Goal: Task Accomplishment & Management: Use online tool/utility

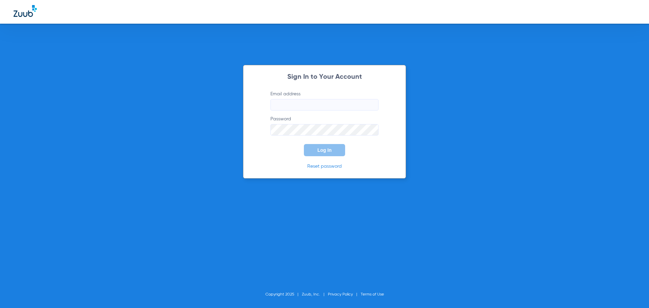
type input "[EMAIL_ADDRESS][DOMAIN_NAME]"
click at [335, 150] on button "Log In" at bounding box center [324, 150] width 41 height 12
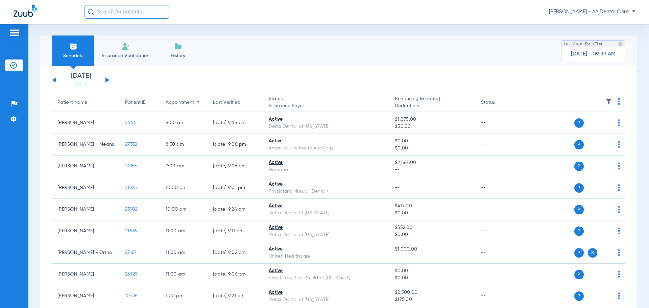
click at [108, 80] on button at bounding box center [107, 79] width 4 height 5
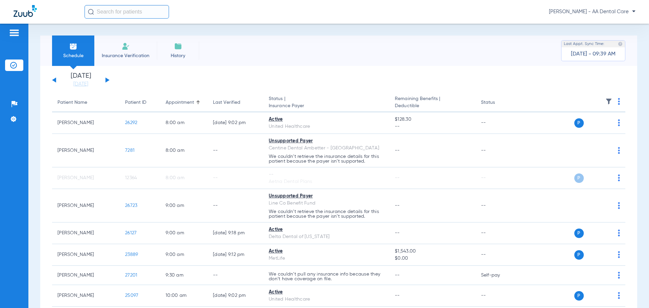
click at [119, 10] on input "text" at bounding box center [126, 12] width 84 height 14
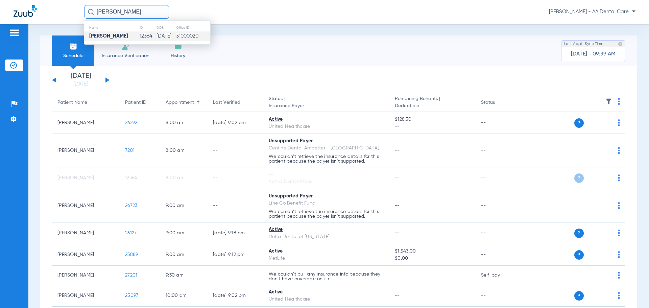
type input "[PERSON_NAME]"
click at [110, 34] on strong "[PERSON_NAME]" at bounding box center [108, 35] width 39 height 5
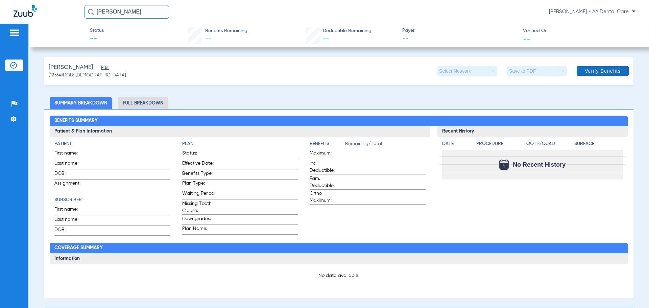
click at [596, 72] on span "Verify Benefits" at bounding box center [603, 70] width 36 height 5
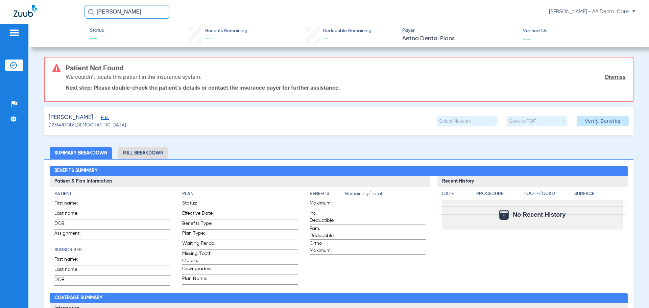
click at [609, 77] on link "Dismiss" at bounding box center [615, 76] width 21 height 7
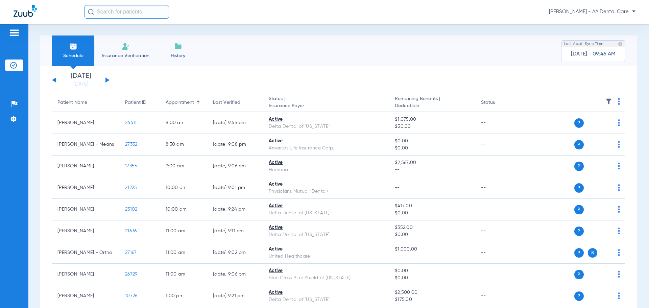
click at [138, 14] on input "text" at bounding box center [126, 12] width 84 height 14
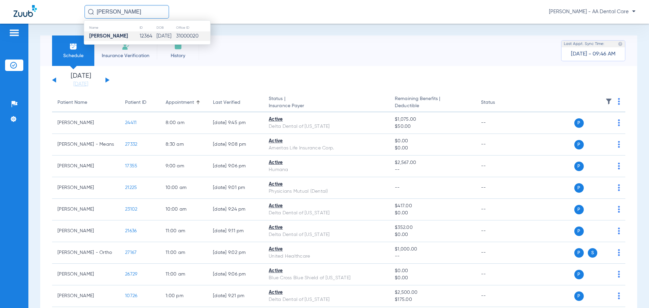
type input "[PERSON_NAME]"
click at [156, 37] on td "[DATE]" at bounding box center [165, 35] width 19 height 9
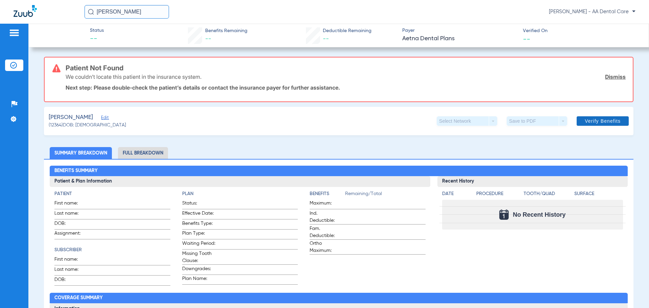
click at [608, 120] on span "Verify Benefits" at bounding box center [603, 120] width 36 height 5
click at [149, 152] on li "Full Breakdown" at bounding box center [143, 153] width 50 height 12
